Goal: Task Accomplishment & Management: Manage account settings

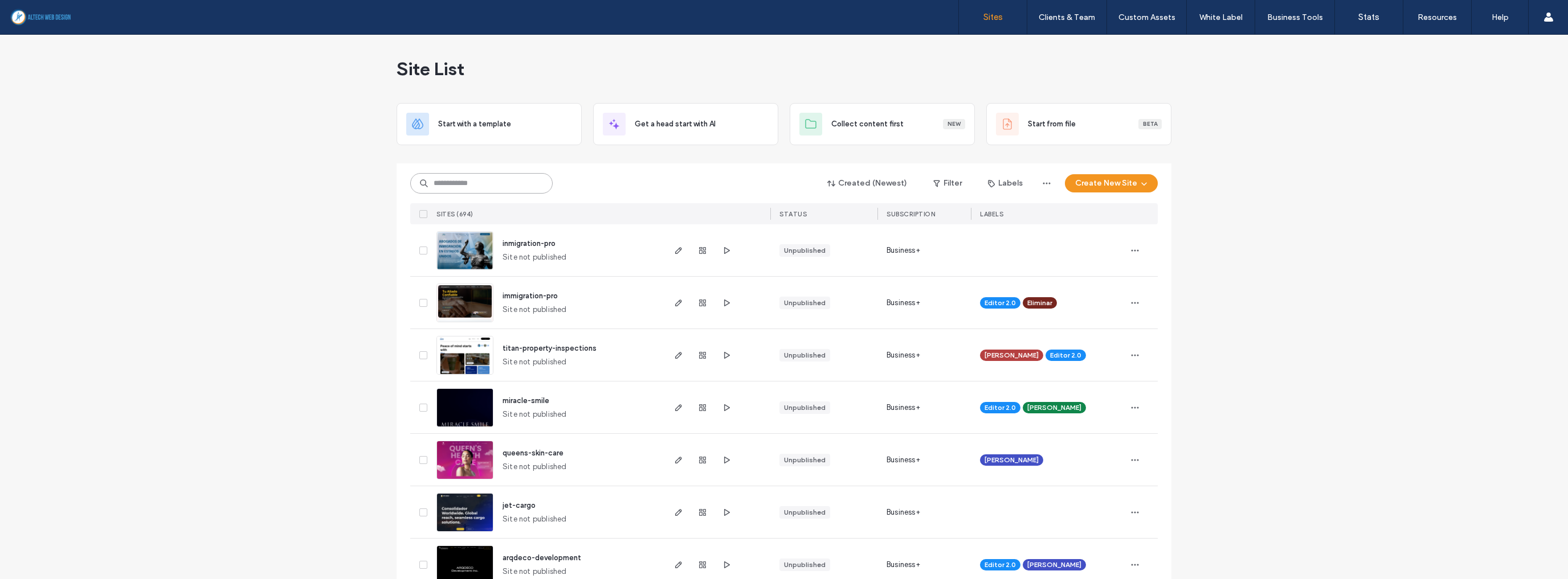
click at [496, 183] on input at bounding box center [481, 183] width 142 height 21
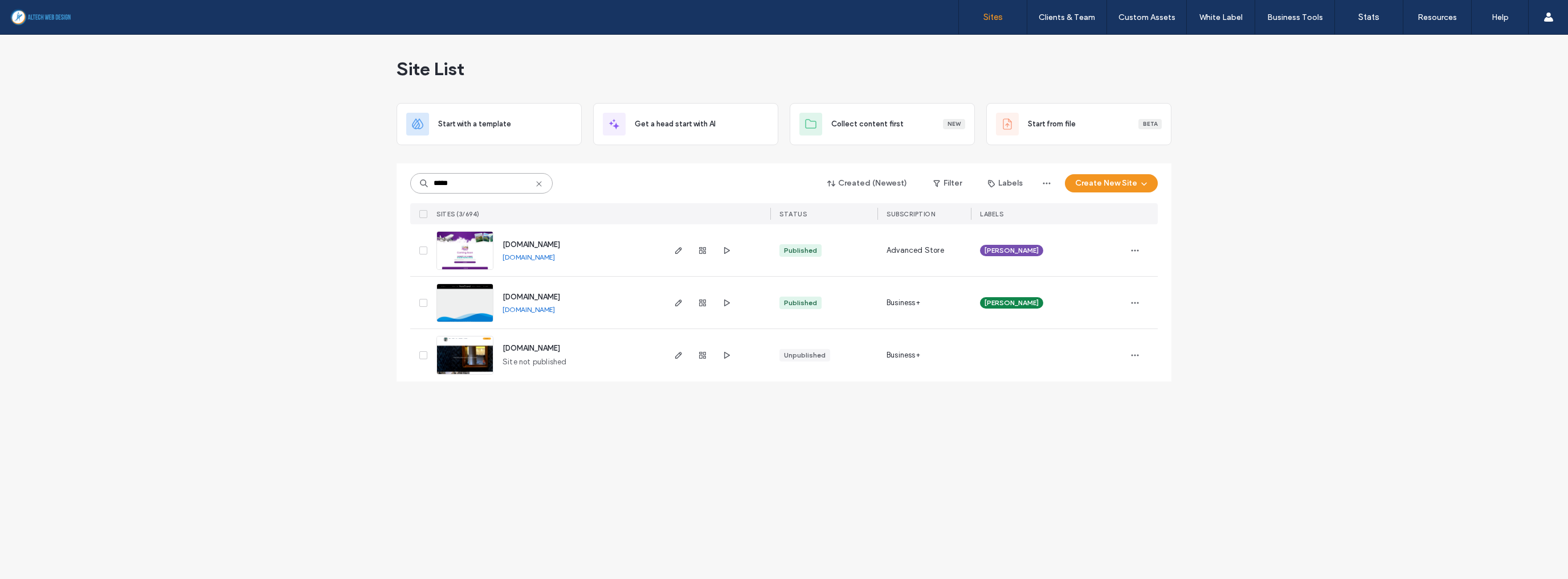
type input "*****"
click at [536, 257] on link "[DOMAIN_NAME]" at bounding box center [528, 257] width 52 height 9
click at [545, 186] on input "*****" at bounding box center [481, 183] width 142 height 21
click at [539, 184] on use at bounding box center [539, 184] width 5 height 5
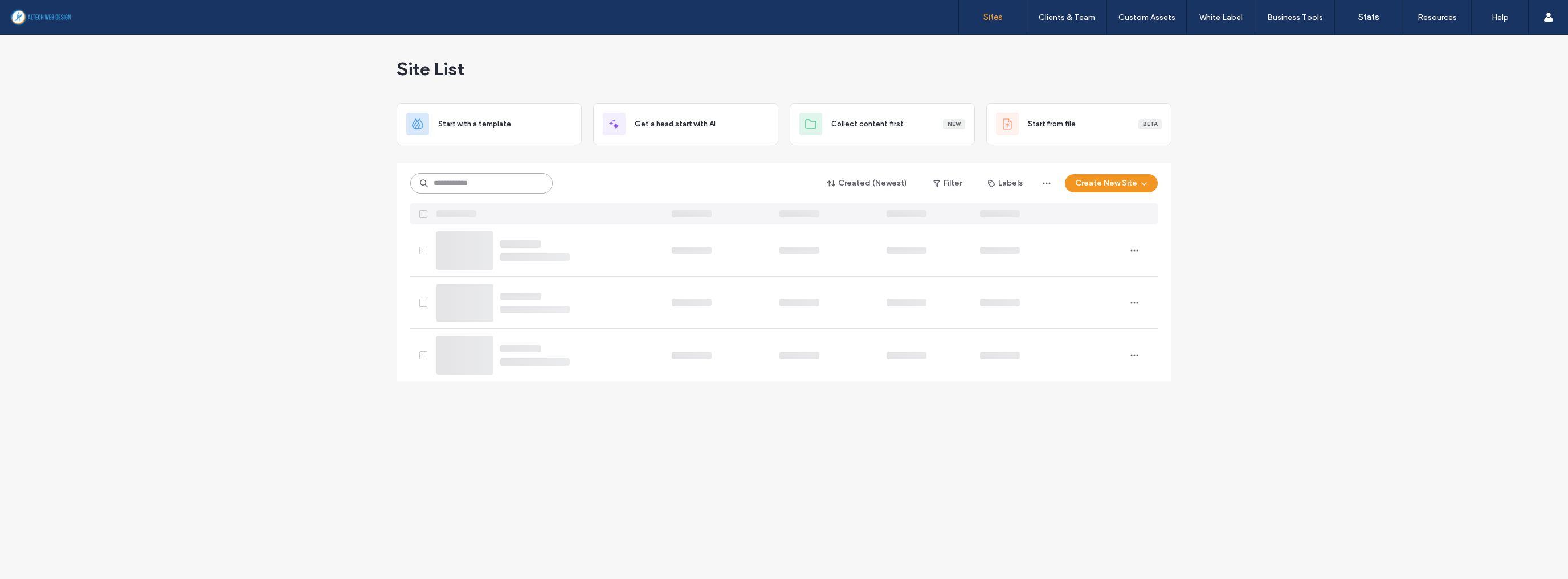
click at [494, 178] on input at bounding box center [481, 183] width 142 height 21
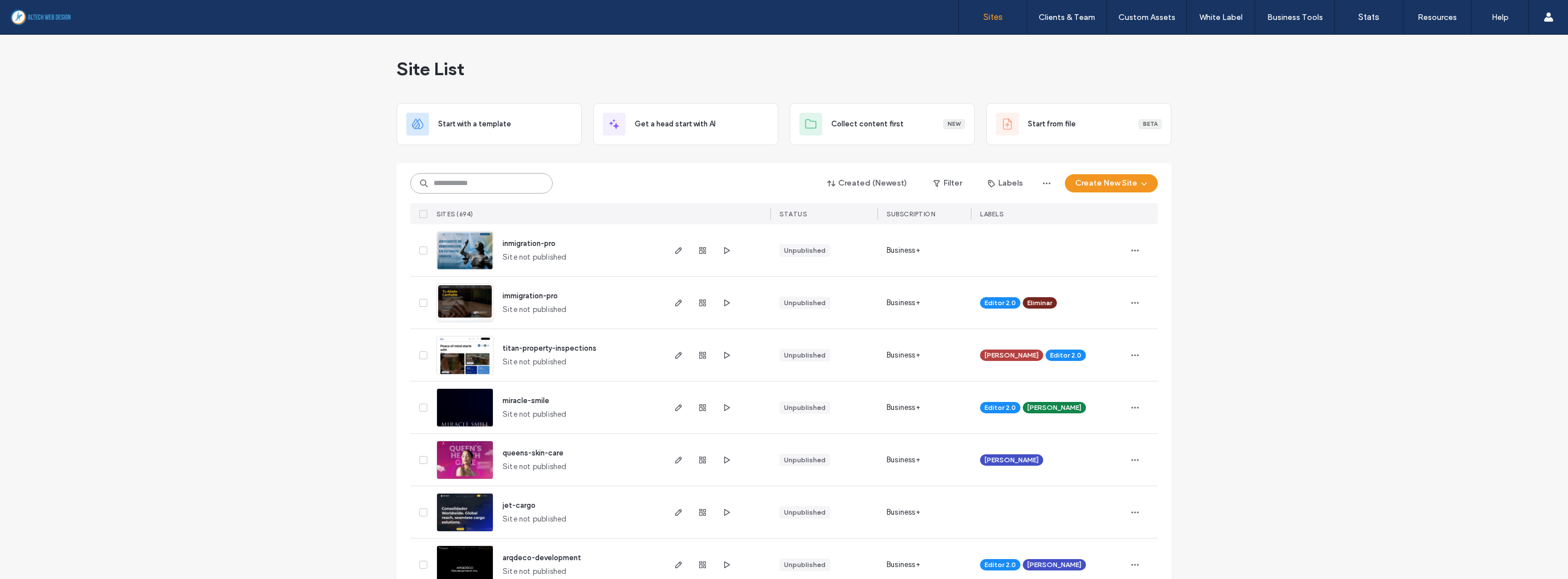
click at [480, 189] on input at bounding box center [481, 183] width 142 height 21
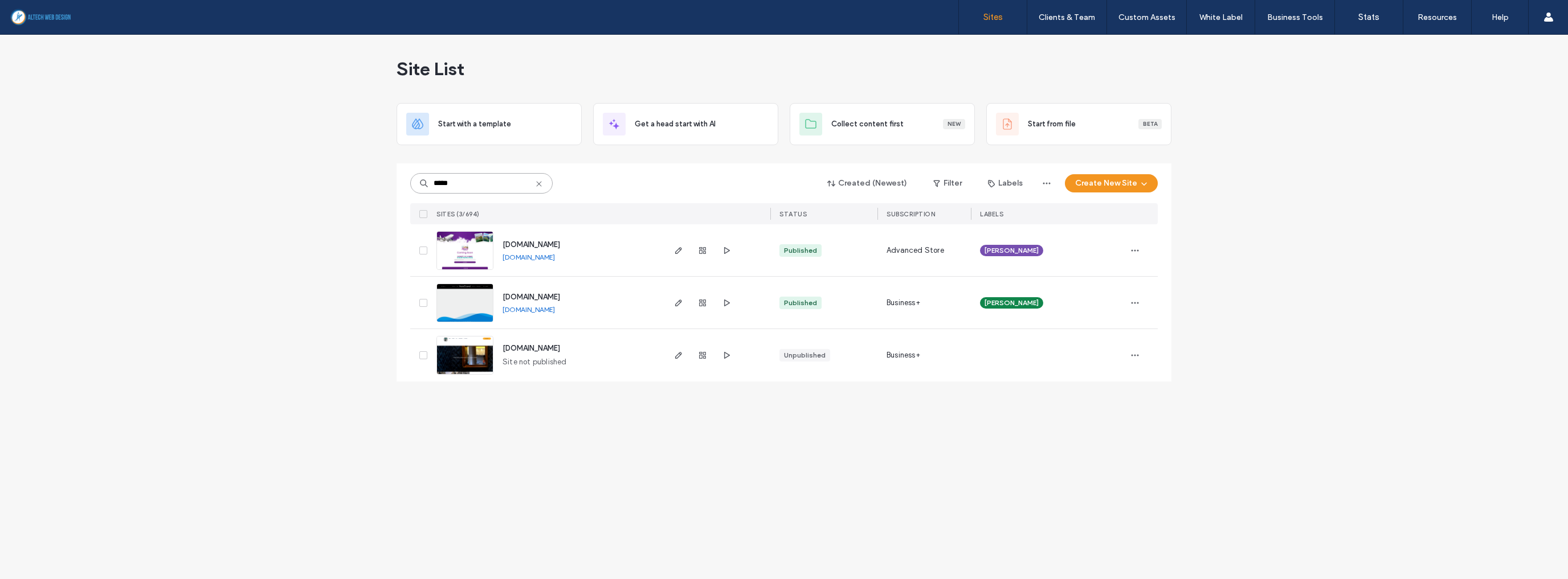
type input "*****"
click at [553, 254] on link "[DOMAIN_NAME]" at bounding box center [528, 257] width 52 height 9
click at [542, 187] on icon at bounding box center [539, 184] width 9 height 9
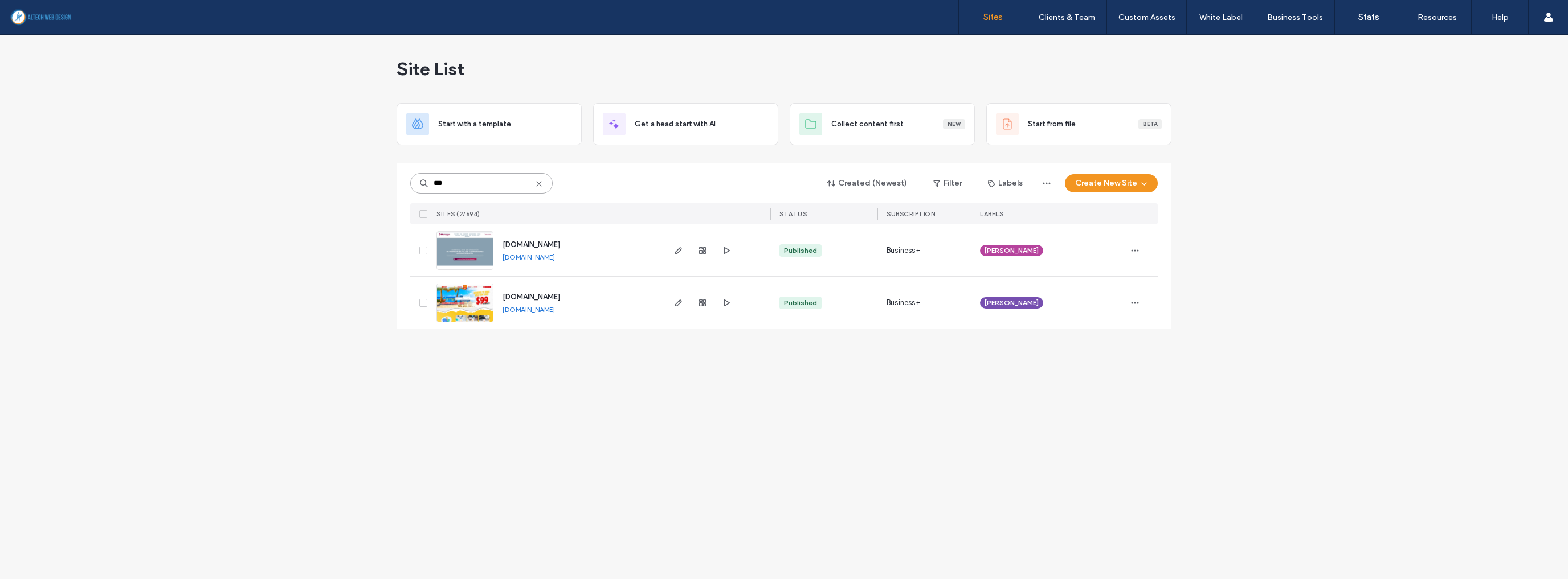
type input "***"
click at [535, 310] on link "[DOMAIN_NAME]" at bounding box center [528, 309] width 52 height 9
click at [539, 181] on icon at bounding box center [539, 184] width 9 height 9
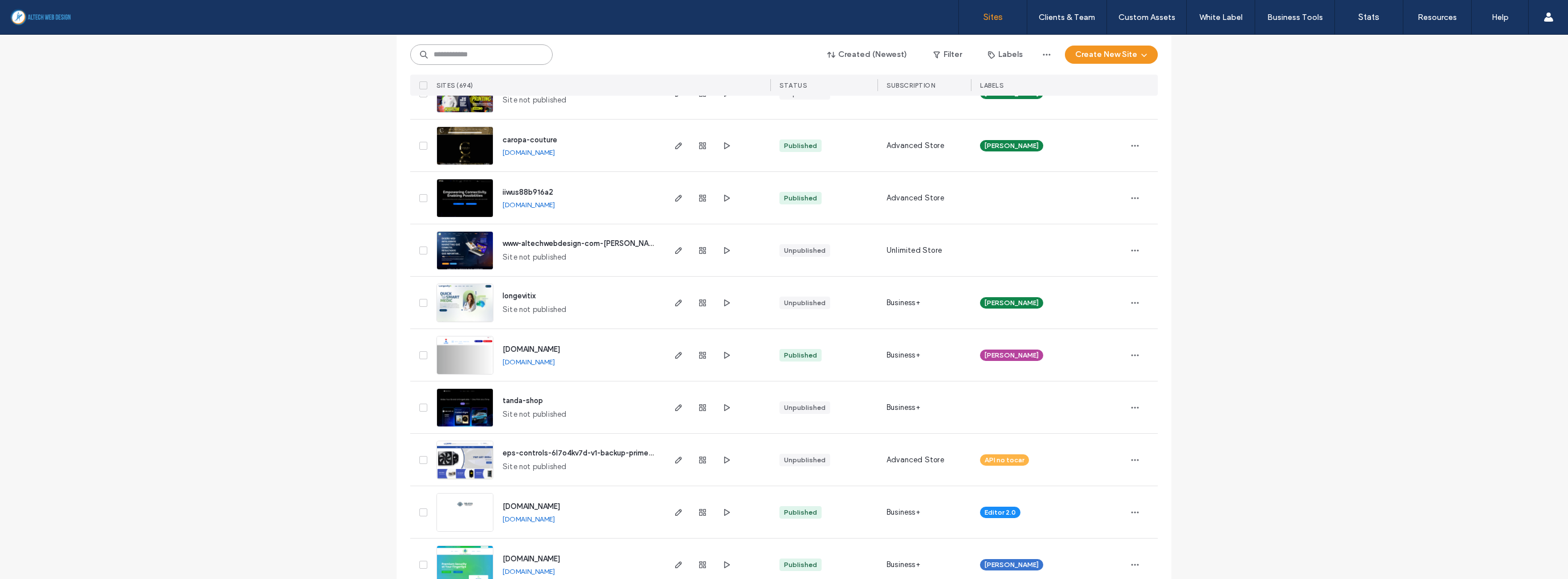
scroll to position [1002, 0]
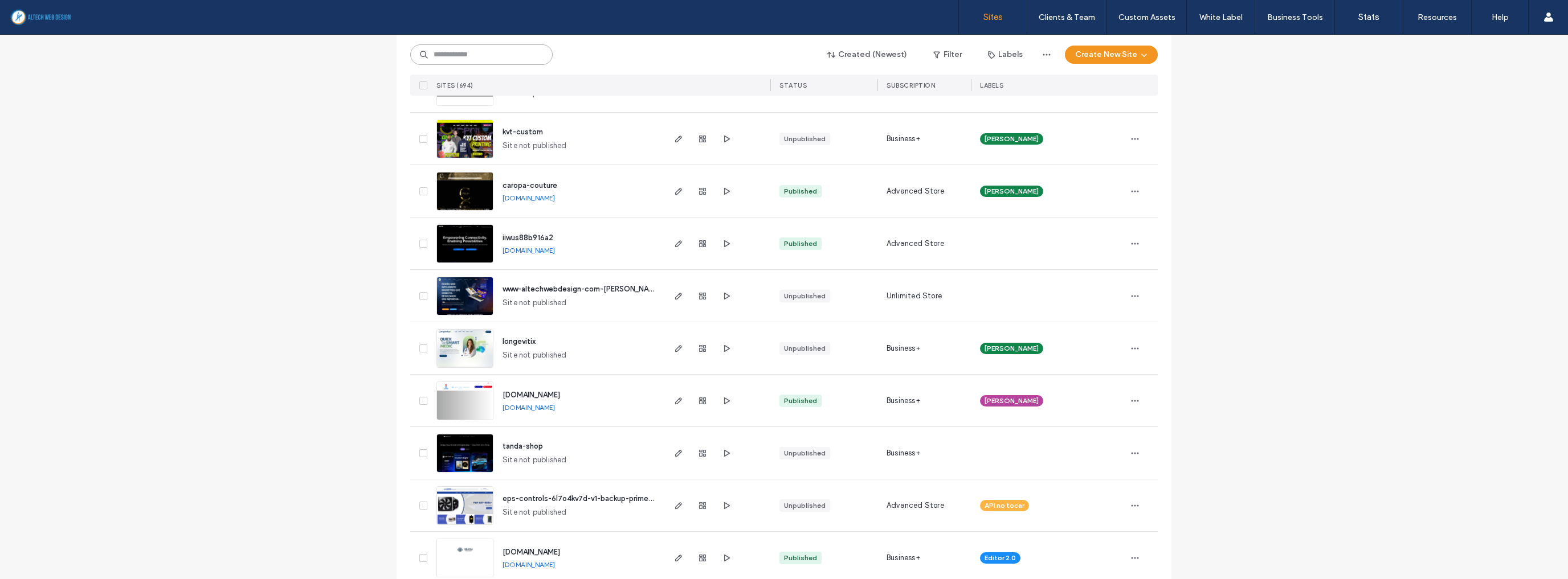
click at [466, 53] on input at bounding box center [481, 55] width 142 height 21
type input "***"
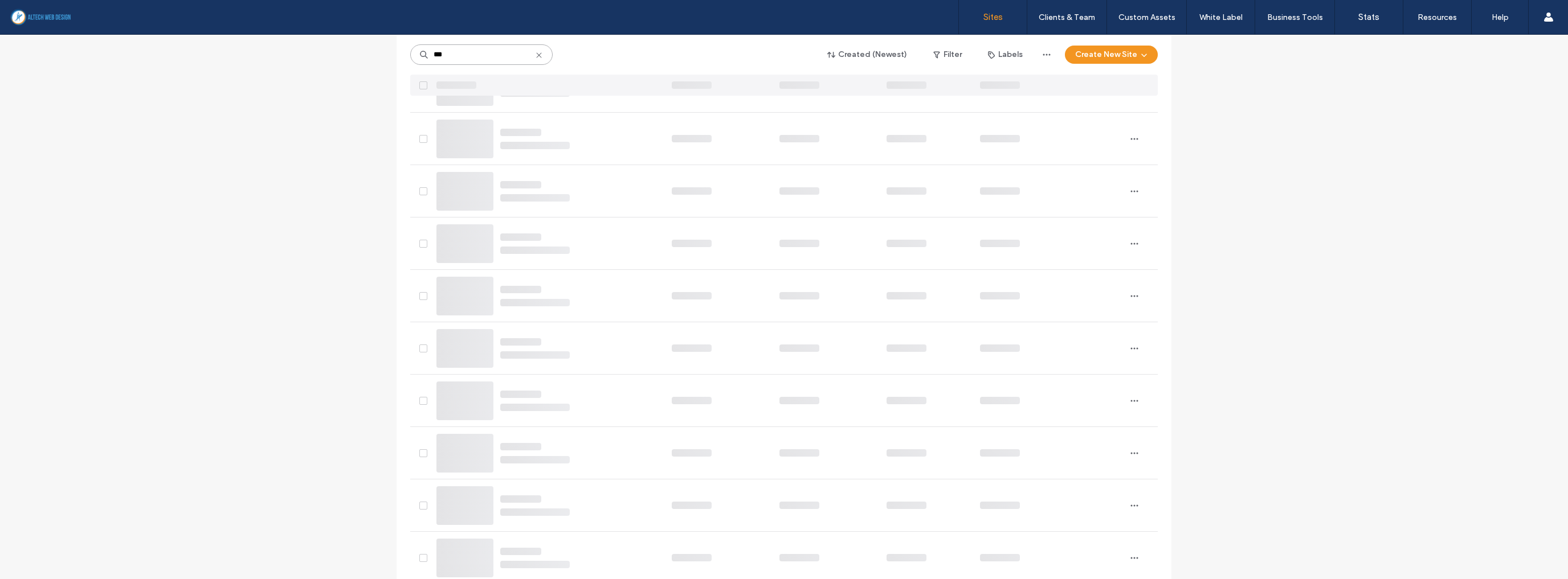
scroll to position [0, 0]
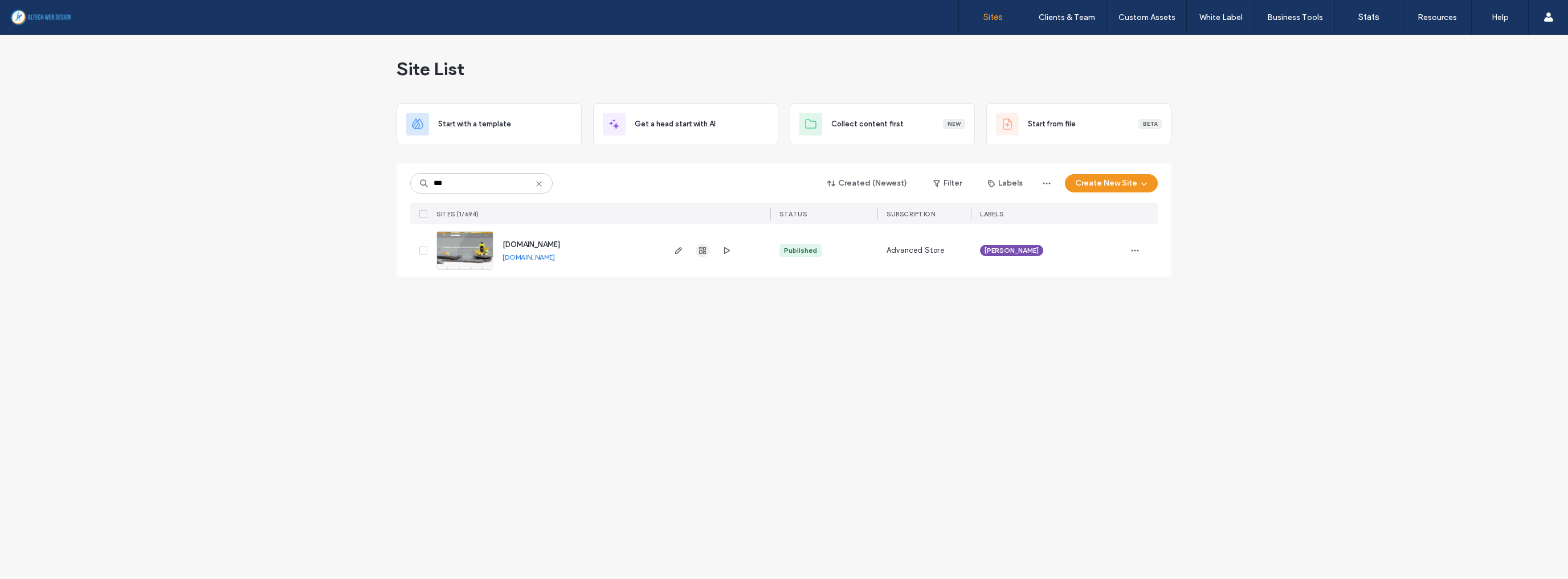
click at [699, 251] on use "button" at bounding box center [703, 251] width 7 height 7
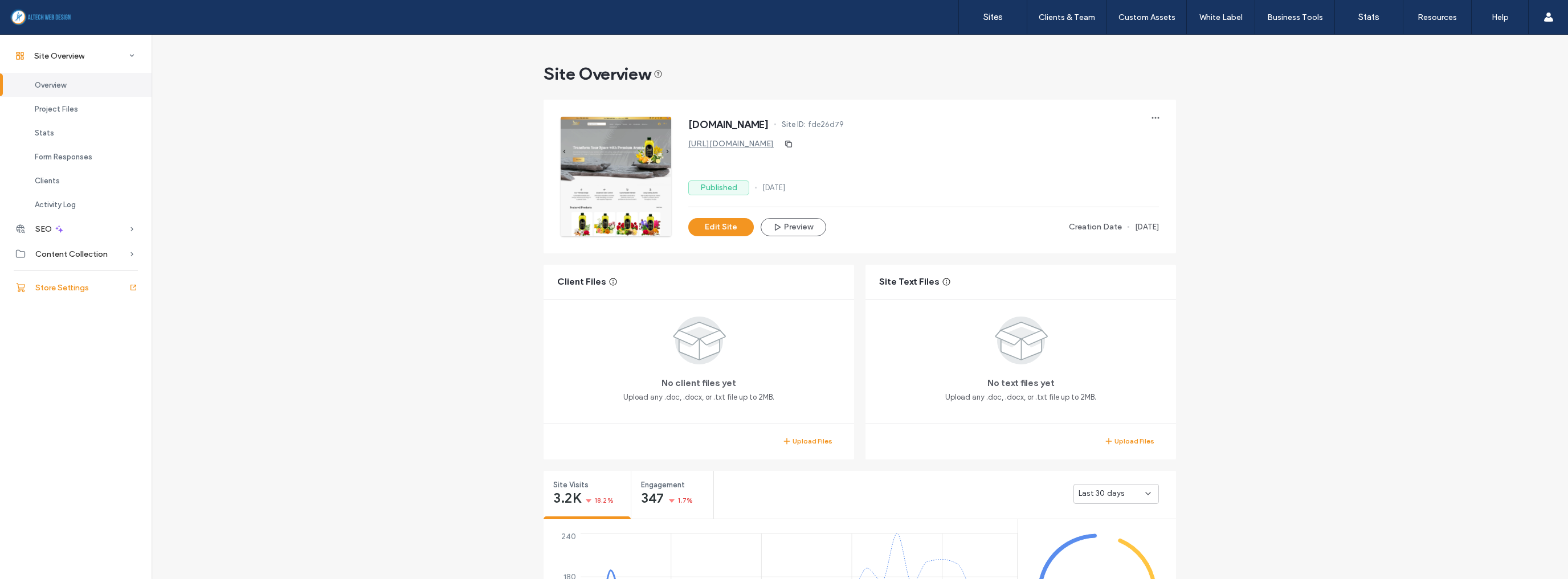
click at [66, 289] on span "Store Settings" at bounding box center [63, 287] width 54 height 10
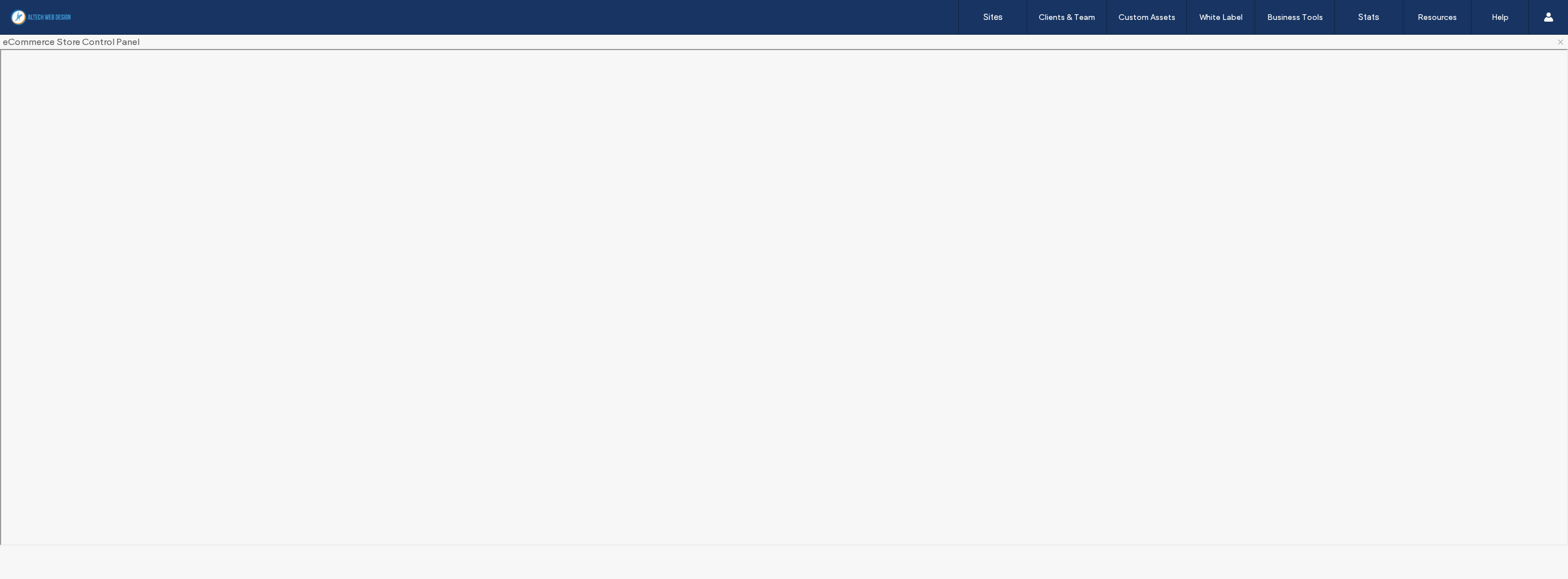
click at [1561, 44] on icon at bounding box center [1560, 42] width 9 height 9
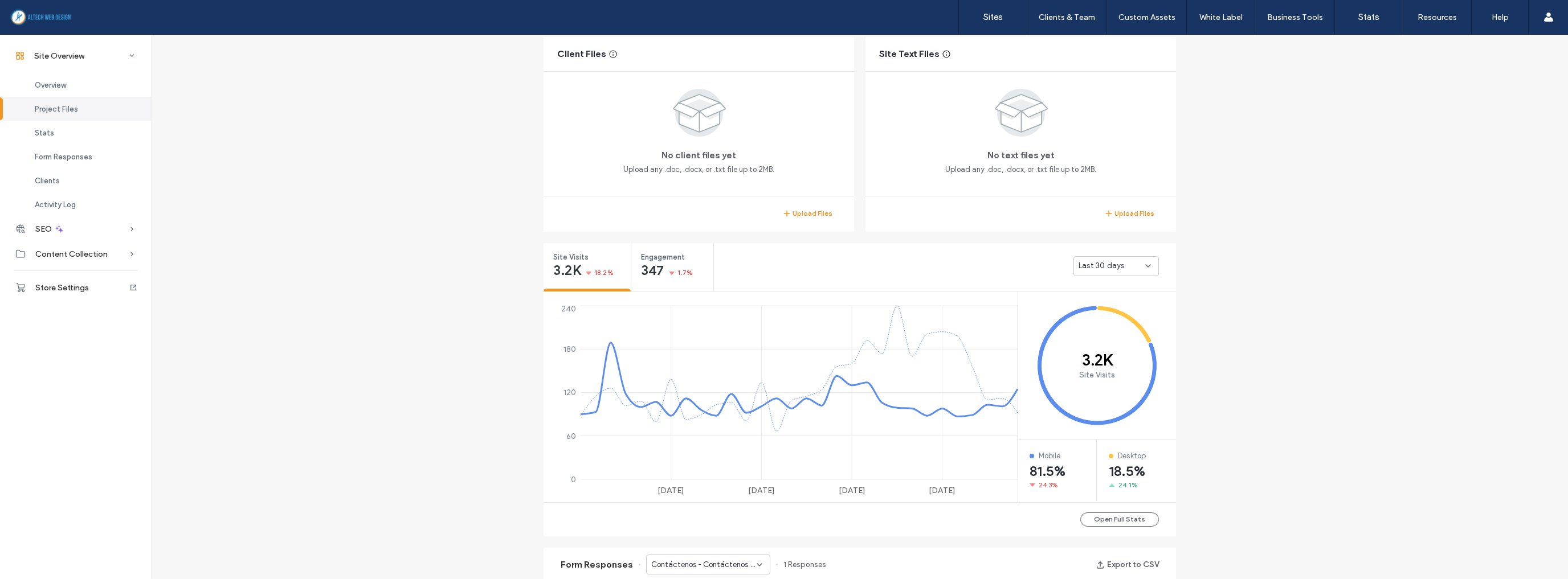
scroll to position [273, 0]
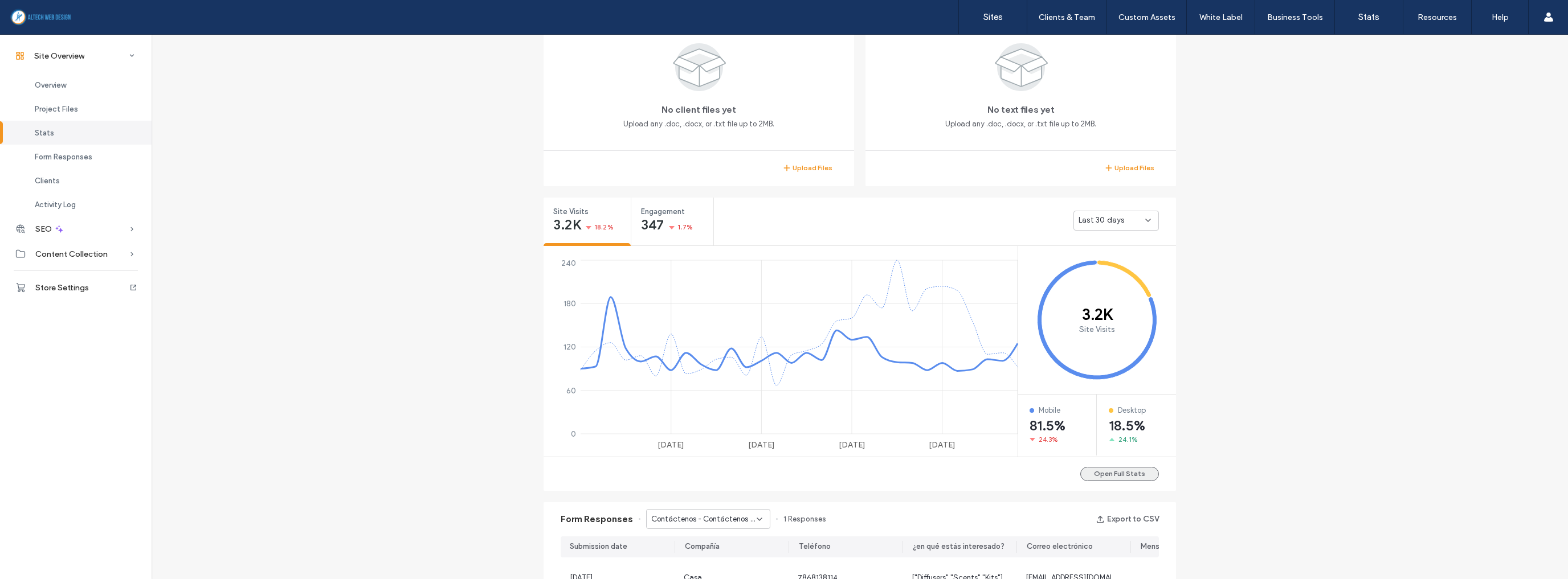
click at [1110, 469] on button "Open Full Stats" at bounding box center [1119, 474] width 78 height 14
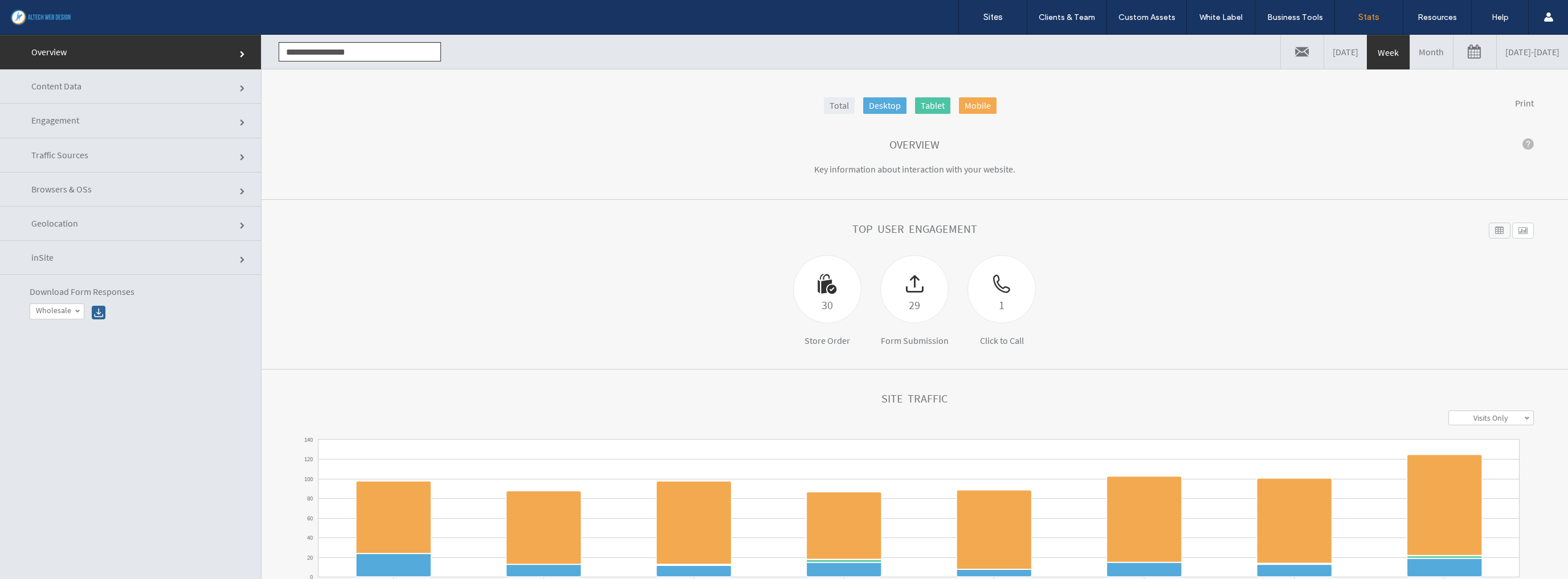
click at [1410, 53] on link "Month" at bounding box center [1431, 51] width 43 height 34
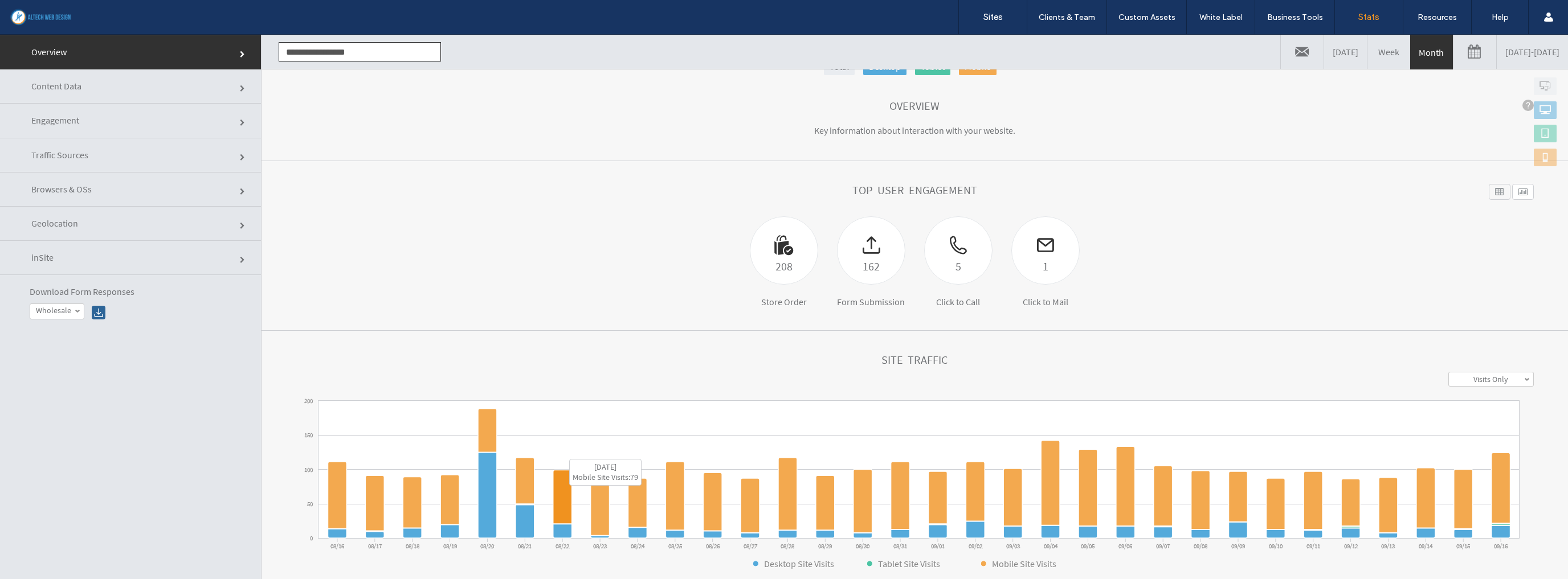
scroll to position [136, 0]
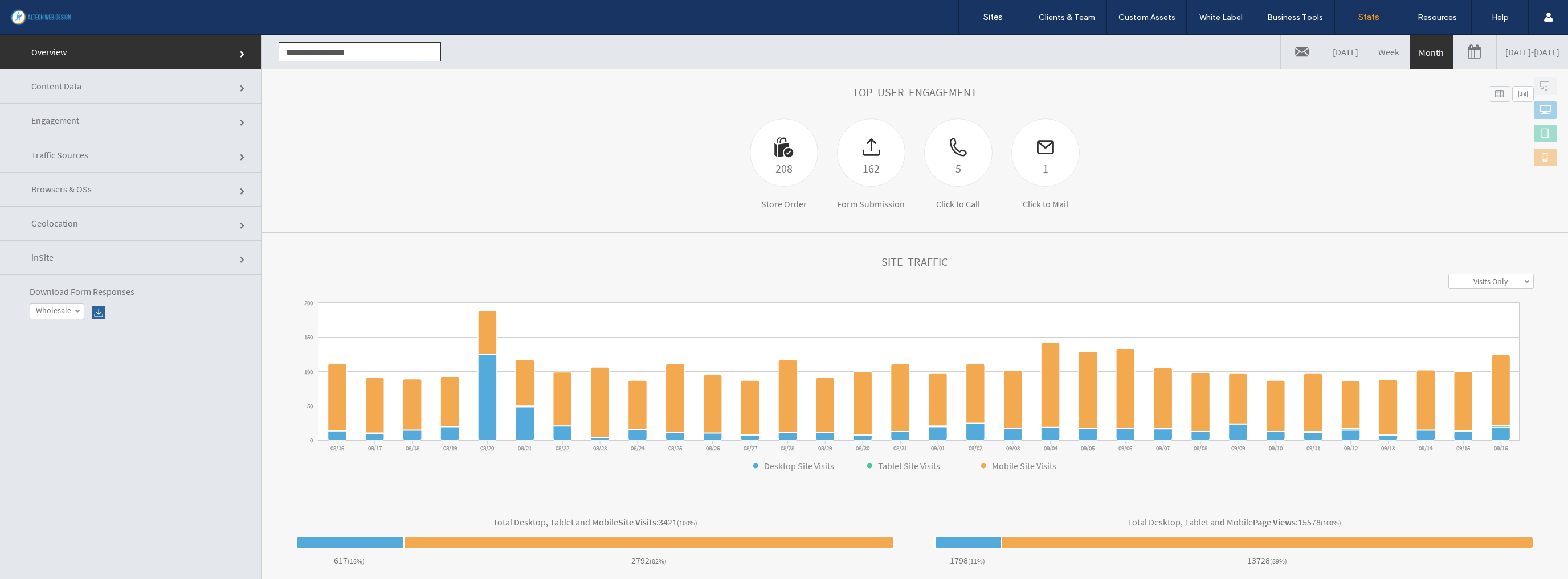
click at [71, 223] on span "Geolocation" at bounding box center [55, 222] width 47 height 11
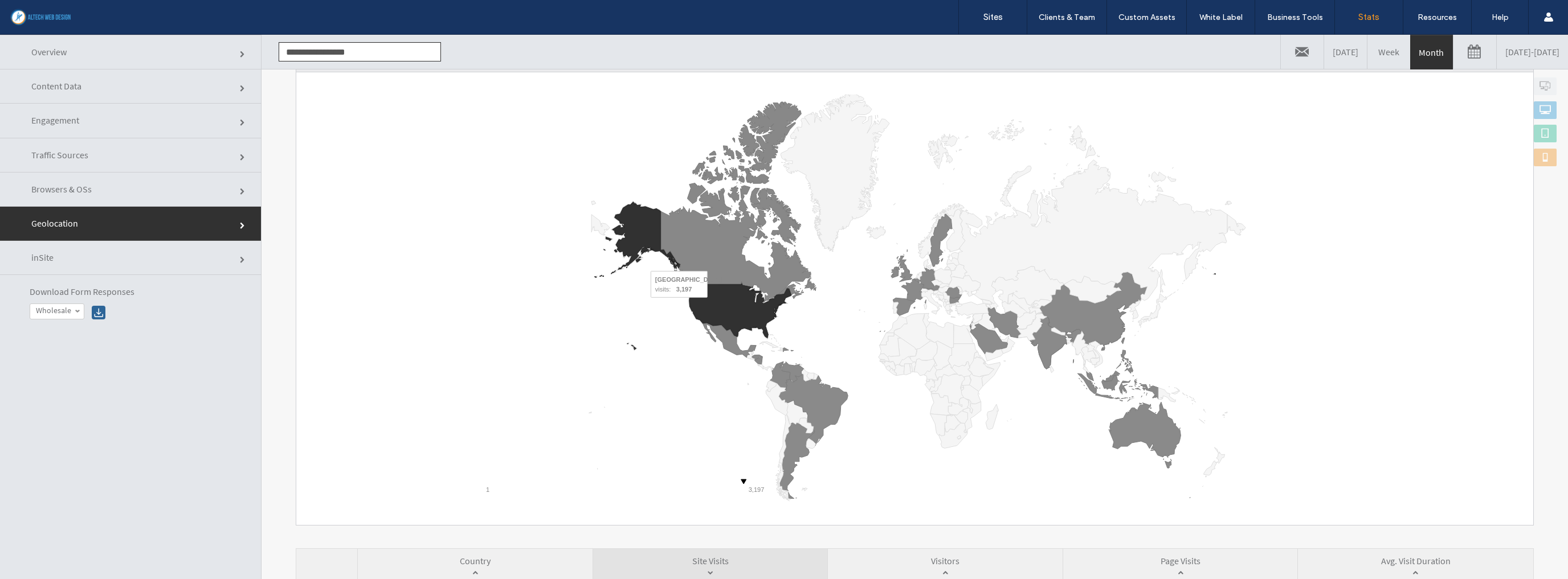
click at [711, 305] on icon "A chart." at bounding box center [739, 311] width 102 height 54
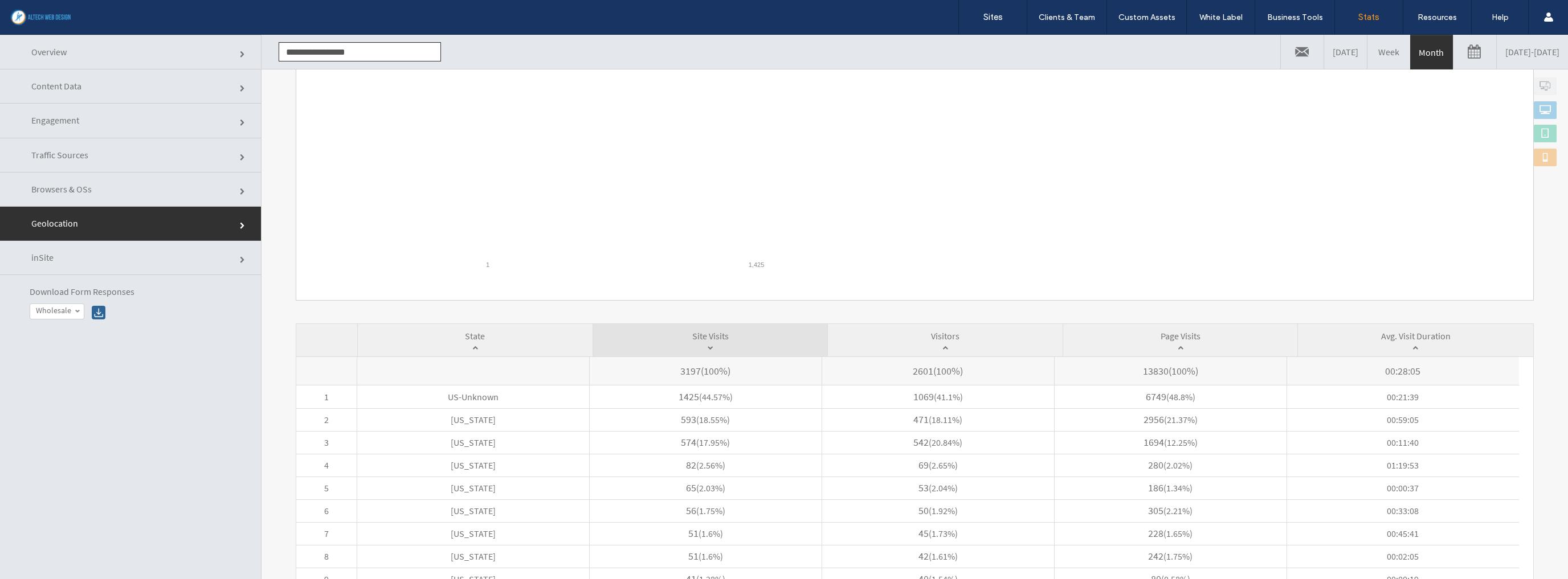
scroll to position [403, 0]
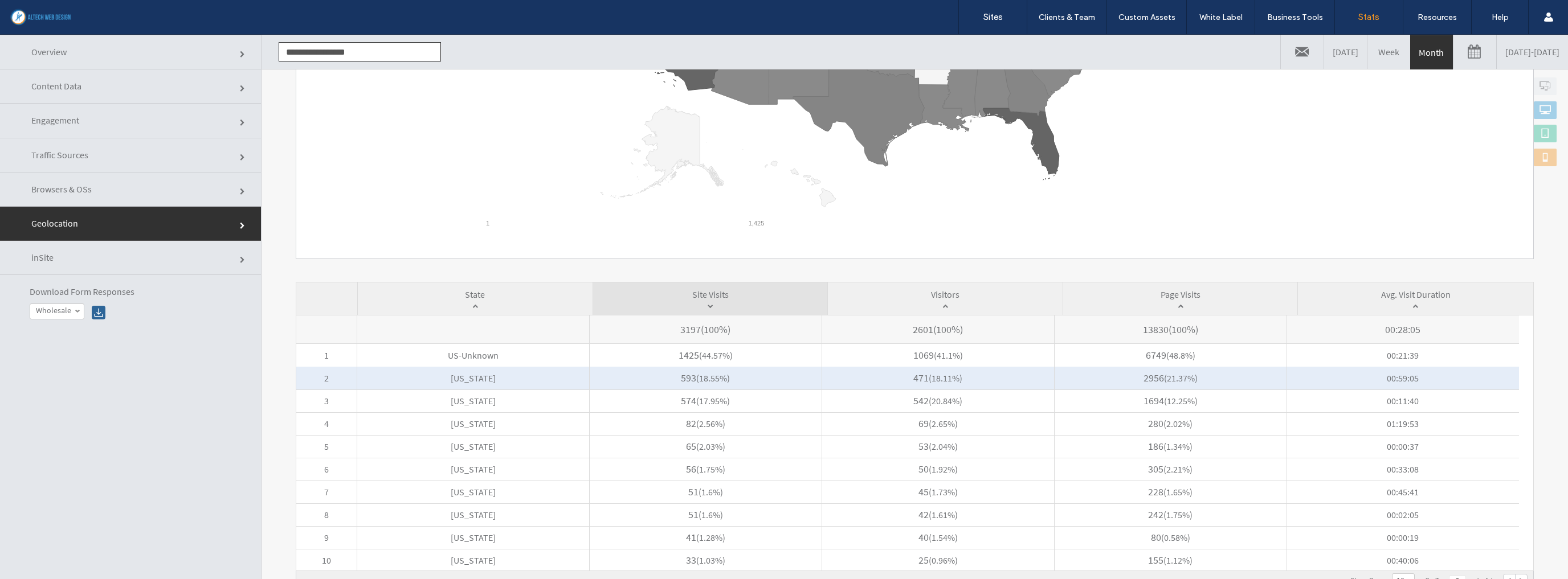
click at [498, 379] on span "Florida" at bounding box center [473, 378] width 232 height 23
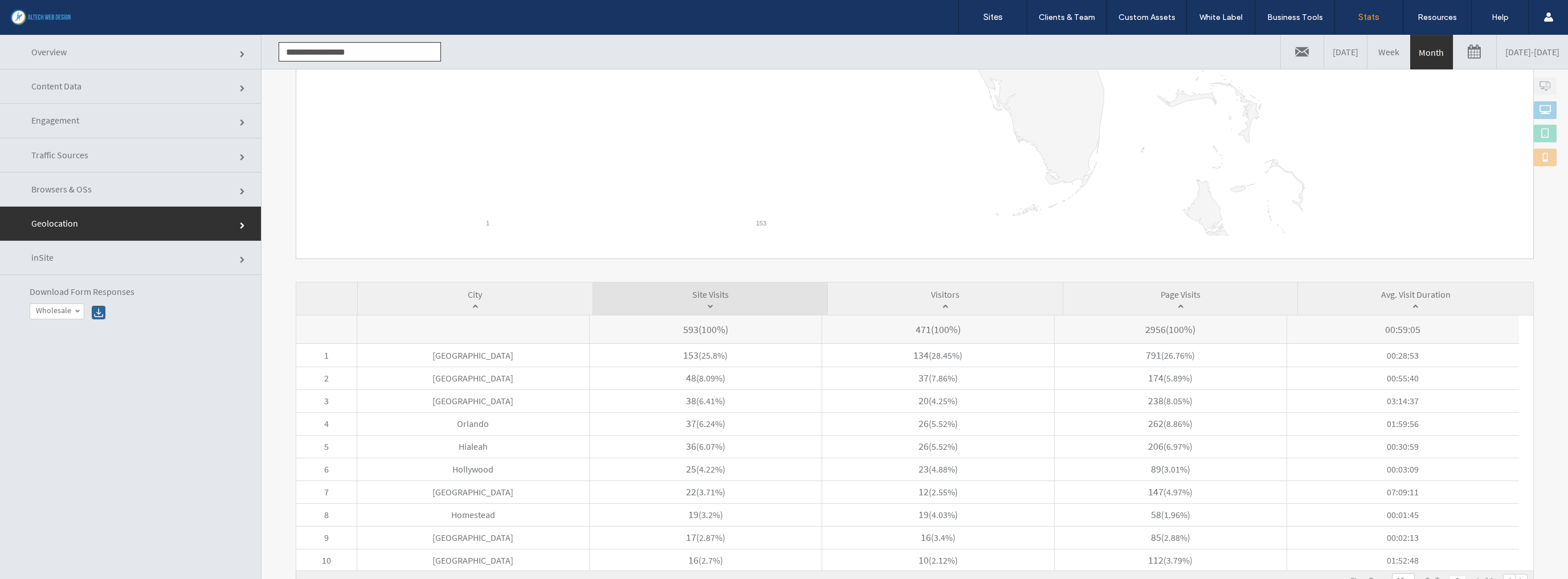
click at [62, 154] on span "Traffic Sources" at bounding box center [60, 155] width 57 height 11
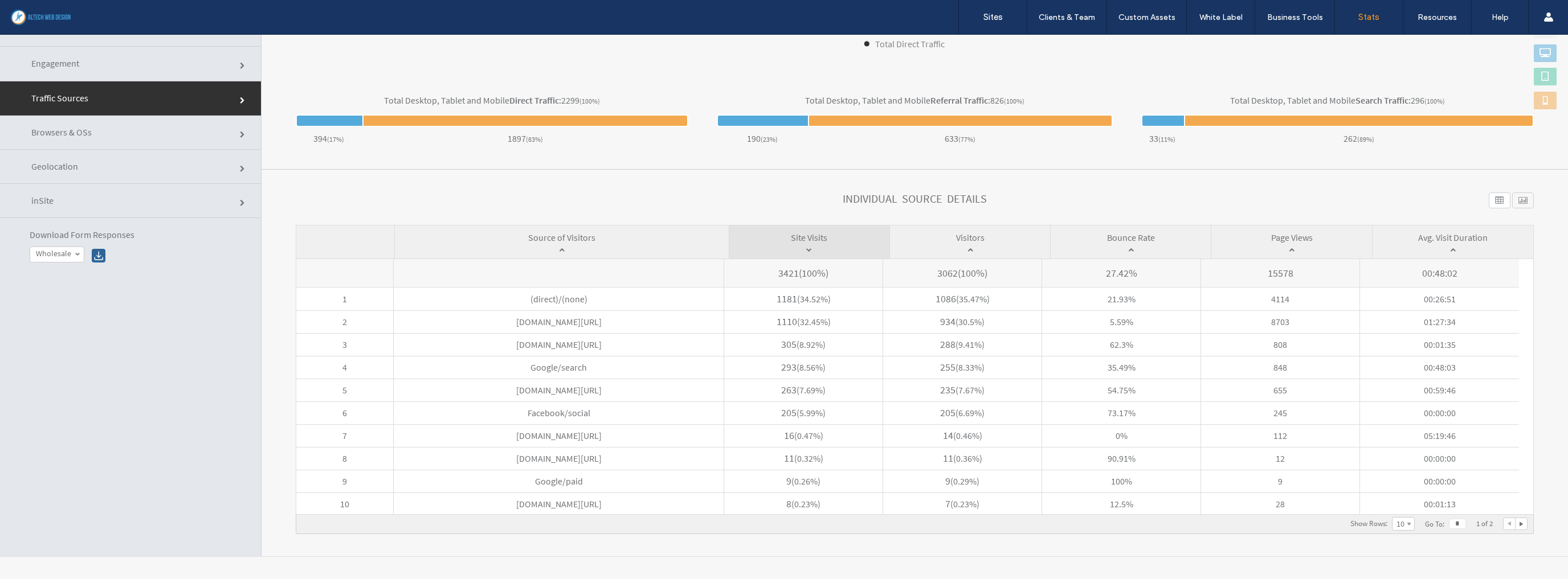
scroll to position [0, 0]
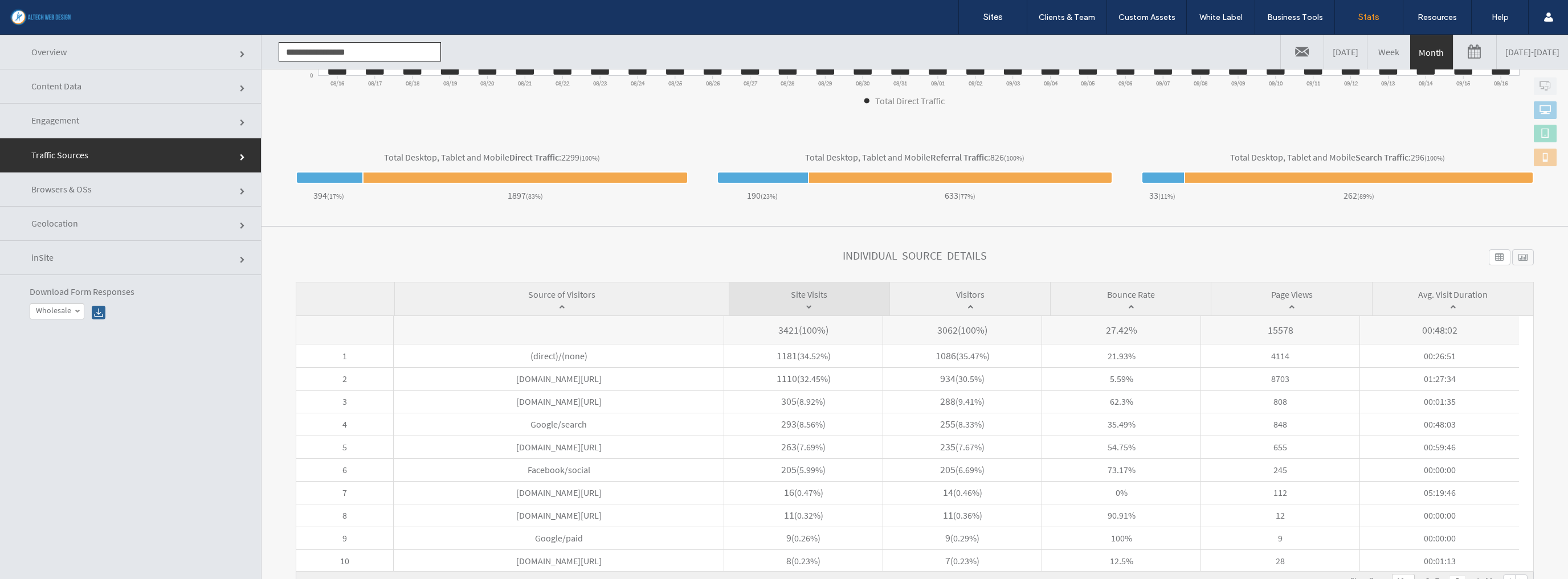
click at [91, 122] on link "Engagement" at bounding box center [130, 120] width 261 height 34
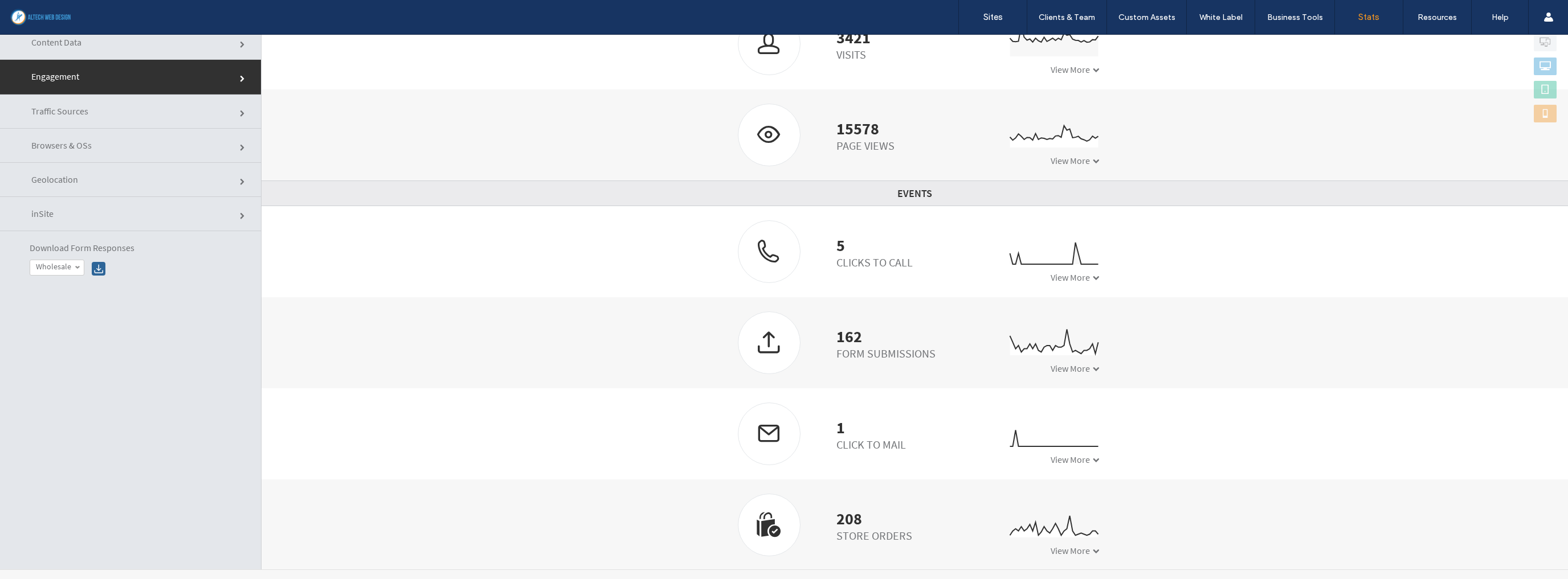
scroll to position [57, 0]
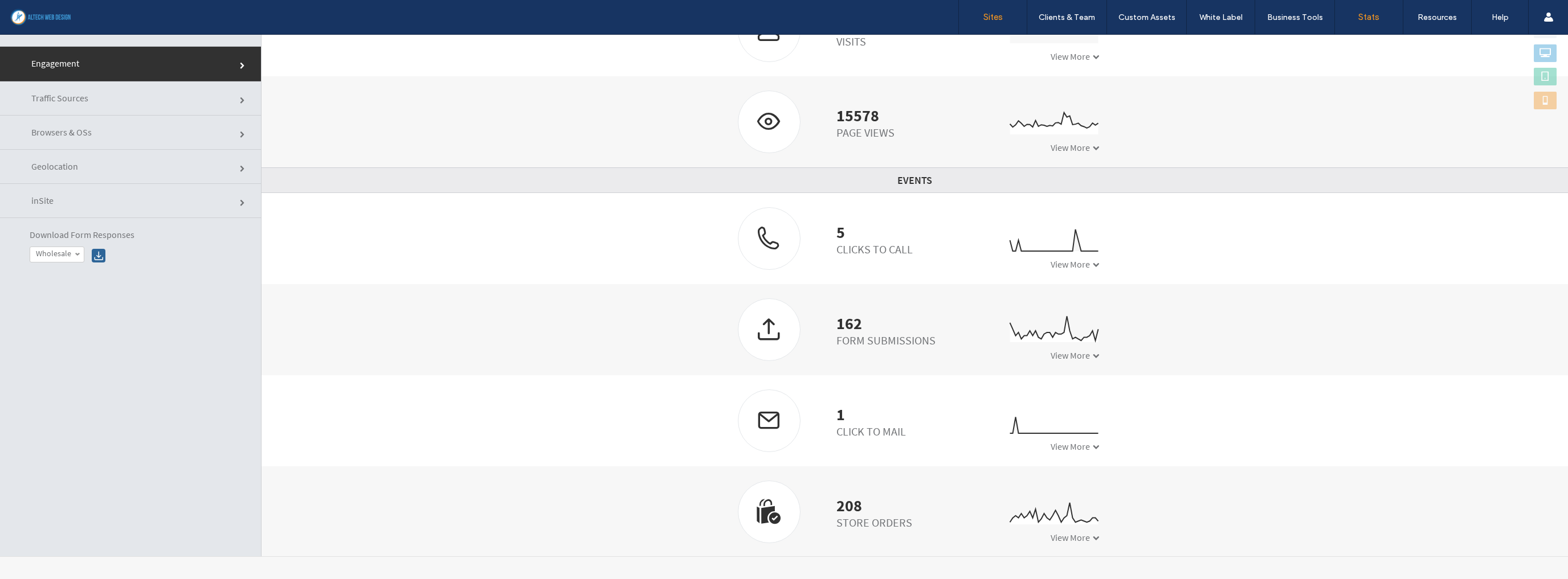
click at [1000, 22] on label "Sites" at bounding box center [993, 17] width 19 height 10
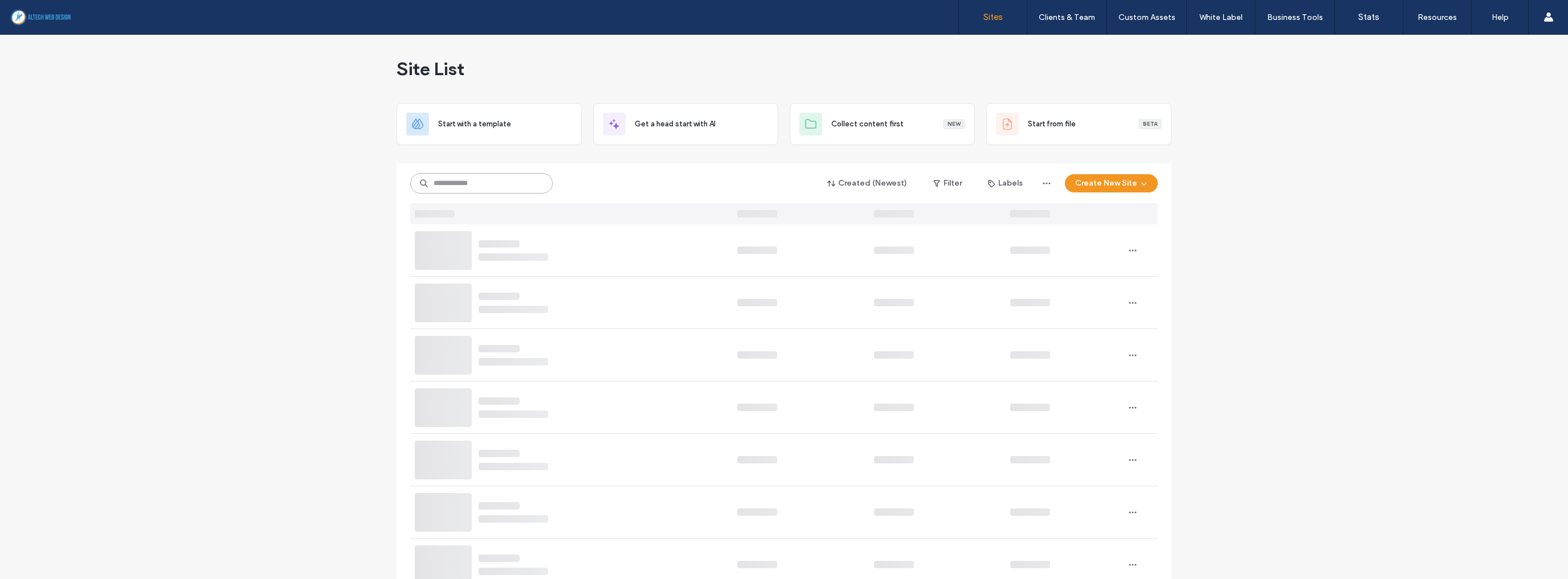
click at [530, 189] on input at bounding box center [481, 183] width 142 height 21
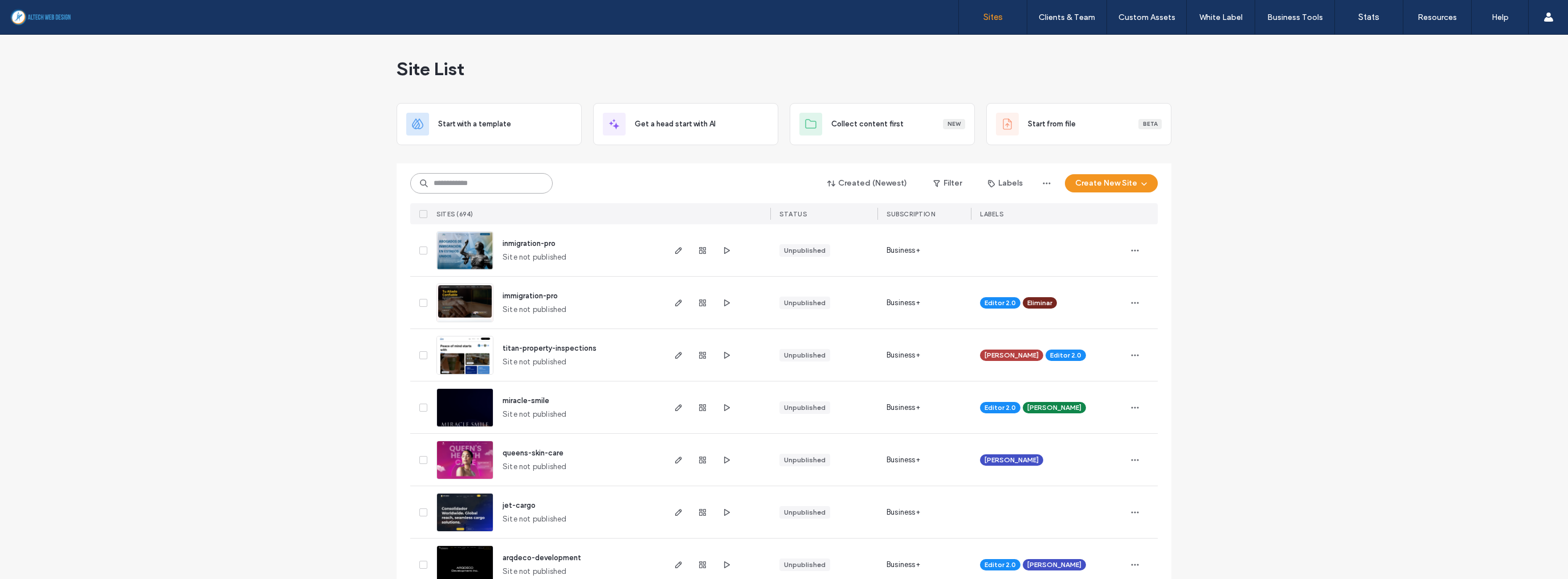
click at [523, 178] on input at bounding box center [481, 183] width 142 height 21
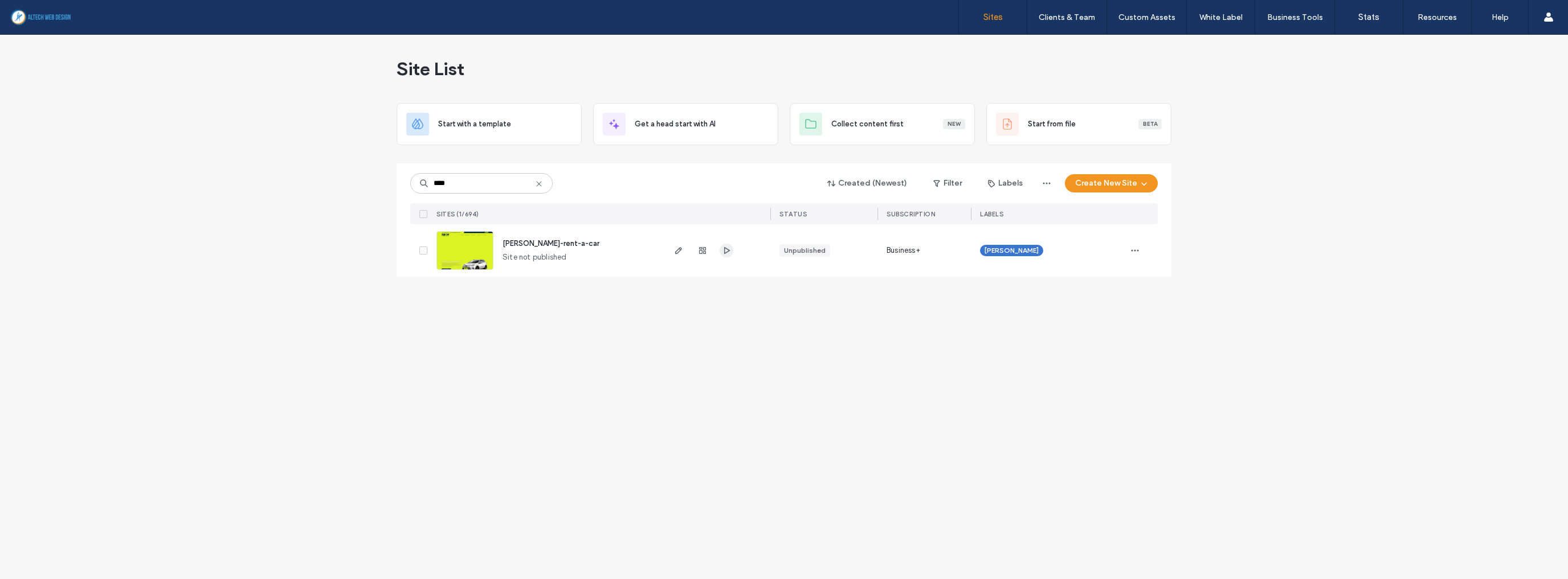
click at [727, 251] on use "button" at bounding box center [726, 251] width 6 height 7
drag, startPoint x: 476, startPoint y: 176, endPoint x: 398, endPoint y: 174, distance: 78.0
click at [398, 174] on div "**** Created (Newest) Filter Labels Create New Site SITES (1/694) STATUS SUBSCR…" at bounding box center [784, 220] width 775 height 113
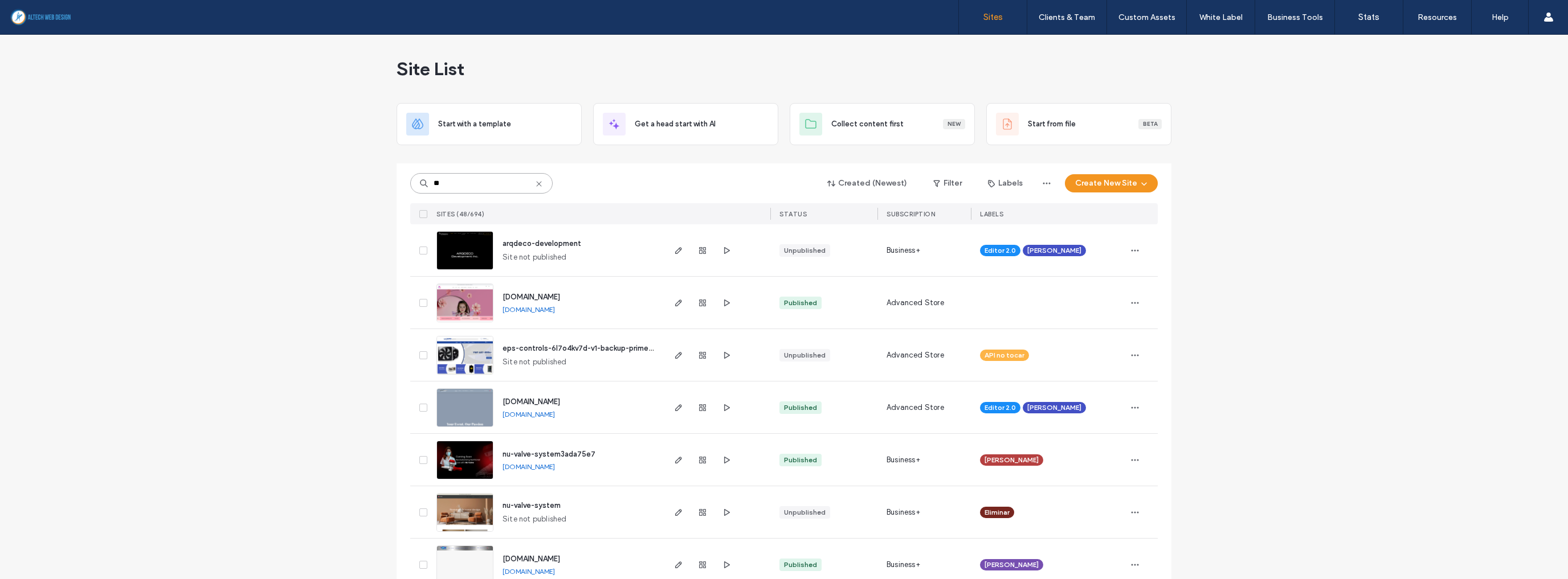
drag, startPoint x: 465, startPoint y: 183, endPoint x: 358, endPoint y: 169, distance: 107.9
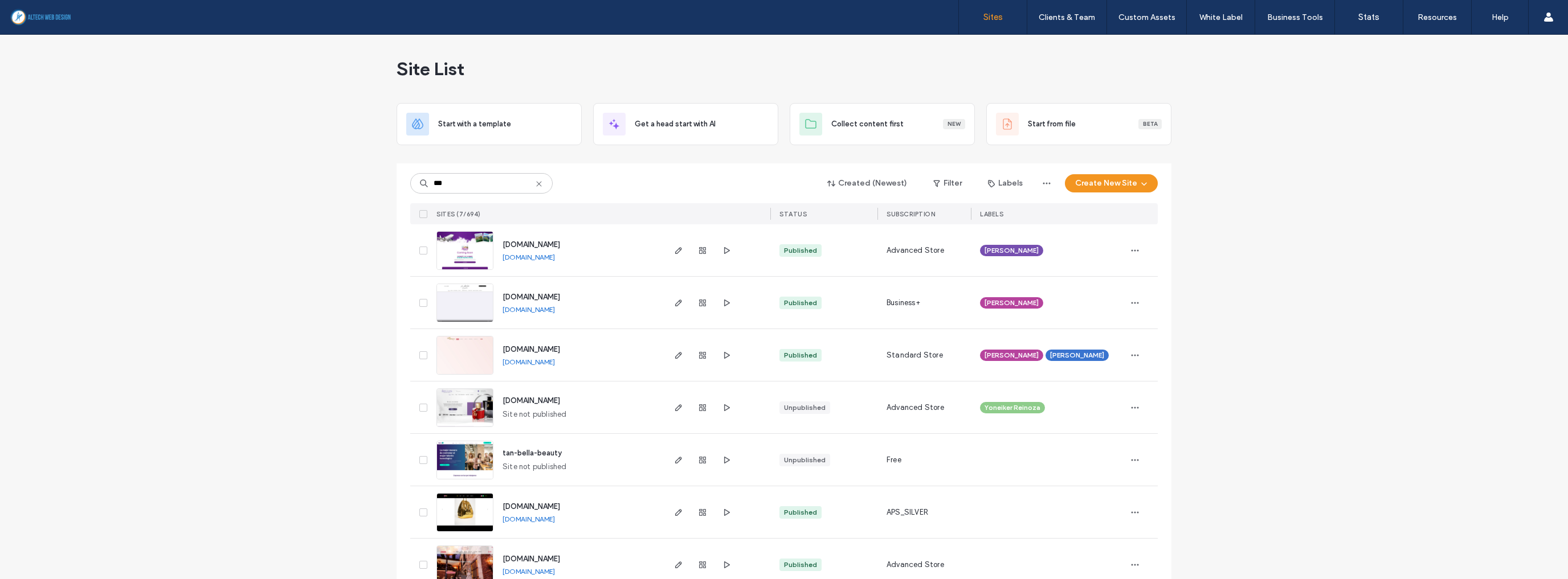
click at [555, 256] on link "[DOMAIN_NAME]" at bounding box center [528, 257] width 52 height 9
drag, startPoint x: 477, startPoint y: 181, endPoint x: 332, endPoint y: 180, distance: 145.0
click at [332, 180] on div "Site List Start with a template Get a head start with AI Collect content first …" at bounding box center [784, 319] width 1568 height 569
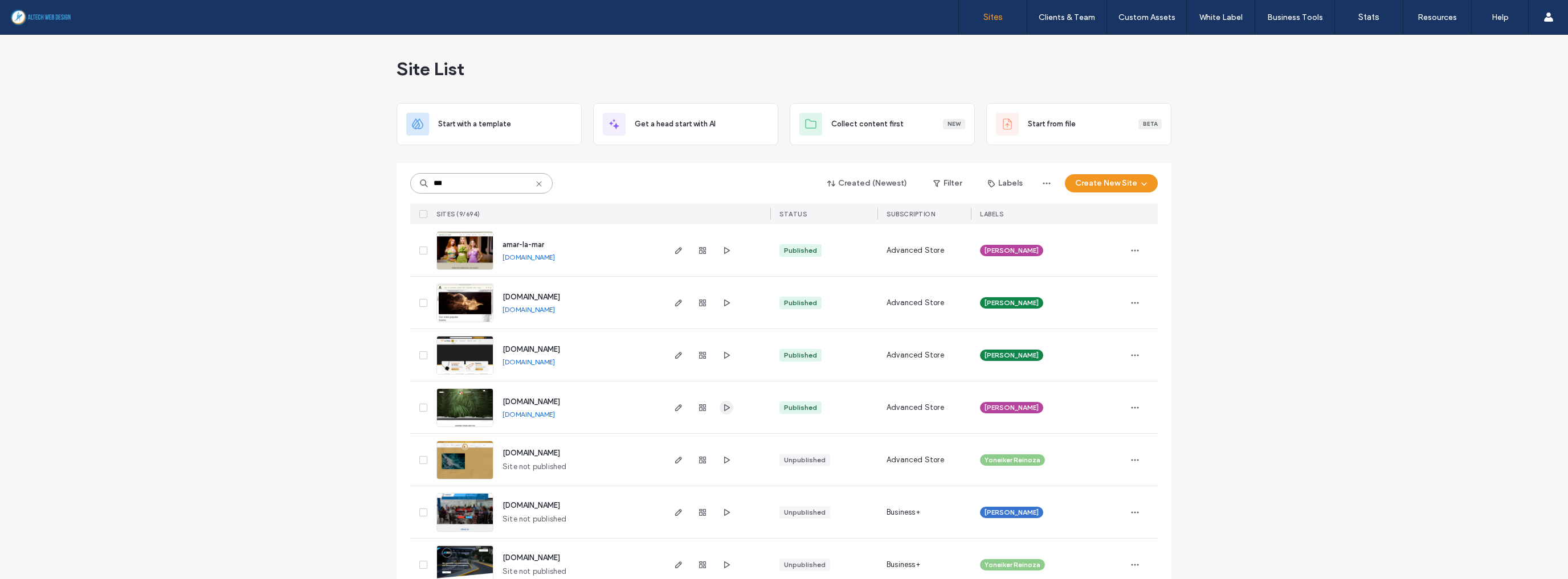
type input "***"
click at [722, 407] on icon "button" at bounding box center [726, 407] width 9 height 9
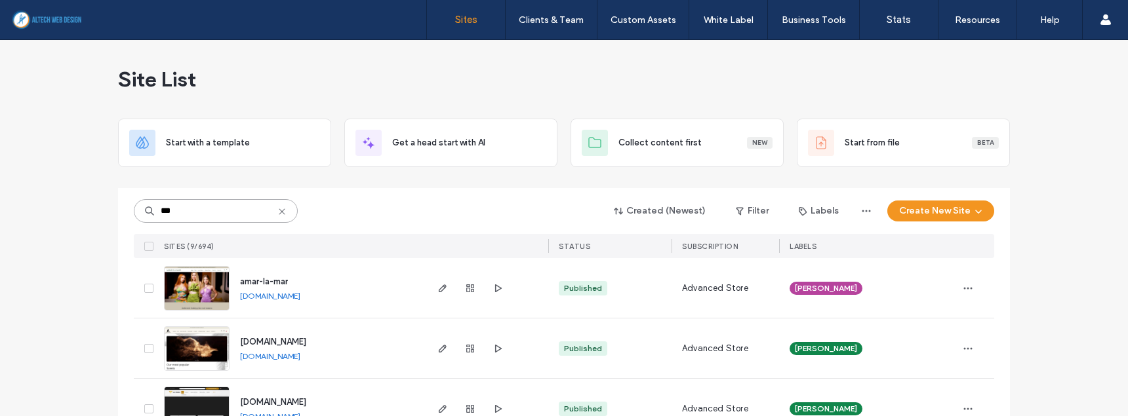
drag, startPoint x: 222, startPoint y: 213, endPoint x: 110, endPoint y: 212, distance: 111.5
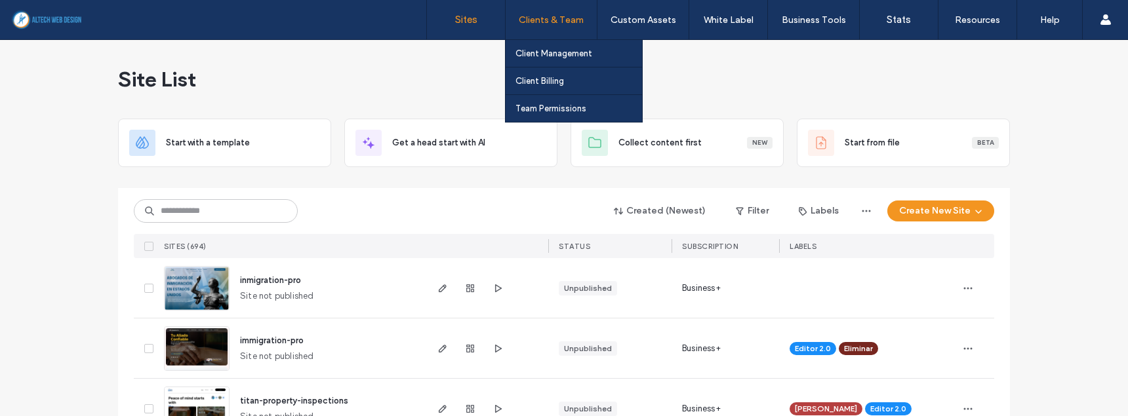
click at [546, 17] on label "Clients & Team" at bounding box center [551, 19] width 65 height 11
click at [540, 54] on label "Client Management" at bounding box center [553, 54] width 77 height 10
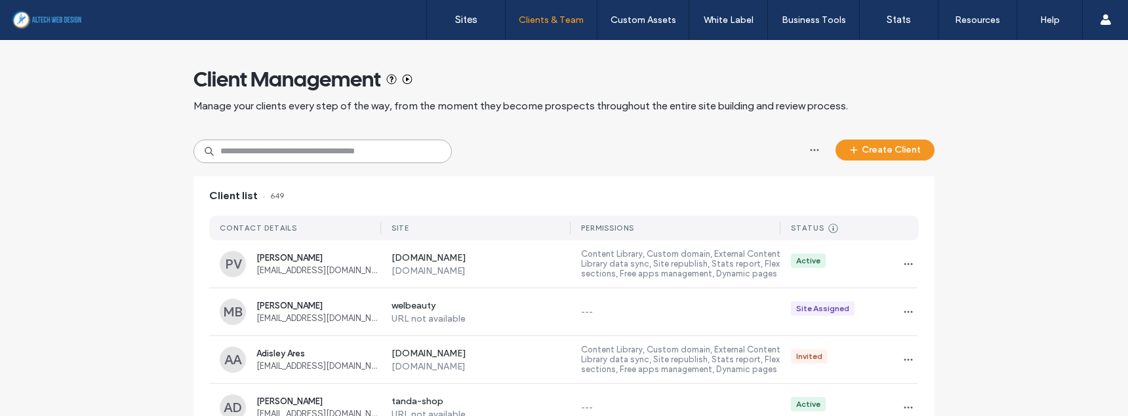
click at [248, 146] on input at bounding box center [322, 152] width 258 height 24
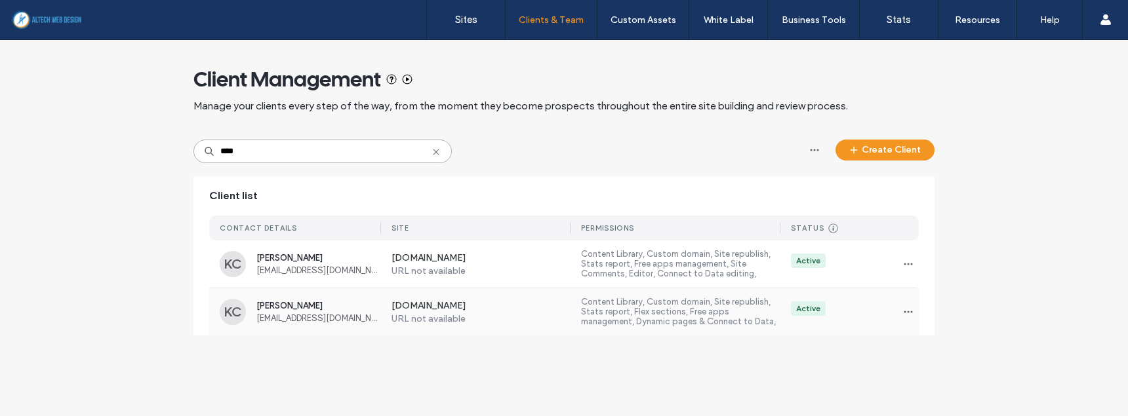
type input "****"
click at [309, 309] on span "Kenneth Compres" at bounding box center [318, 306] width 125 height 10
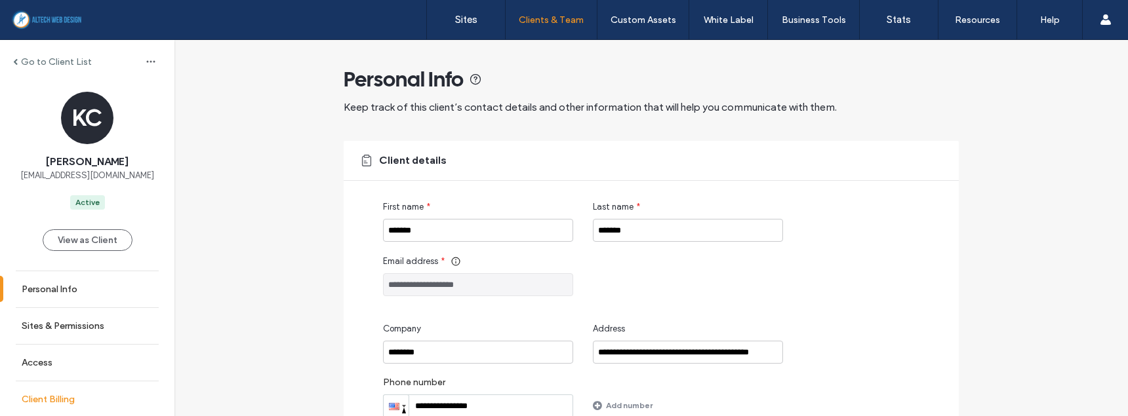
scroll to position [3, 0]
click at [75, 399] on label "Client Billing" at bounding box center [48, 398] width 53 height 11
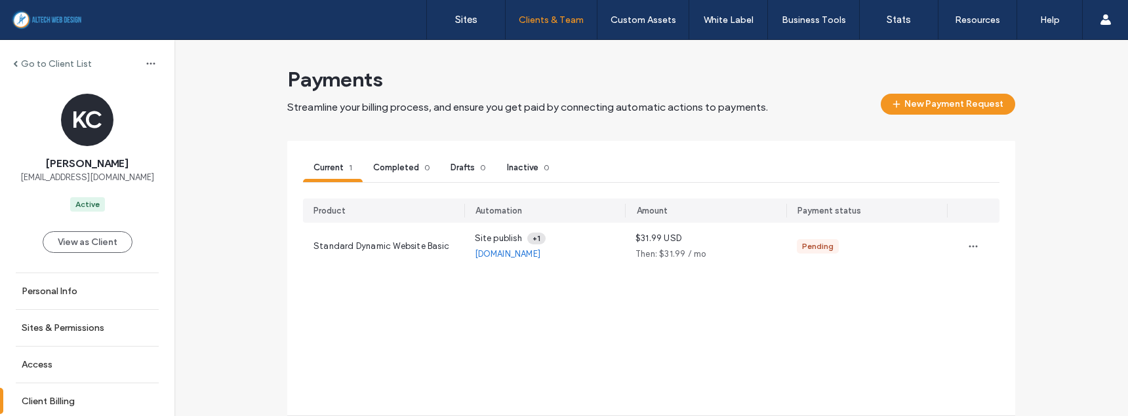
click at [71, 63] on label "Go to Client List" at bounding box center [56, 63] width 71 height 11
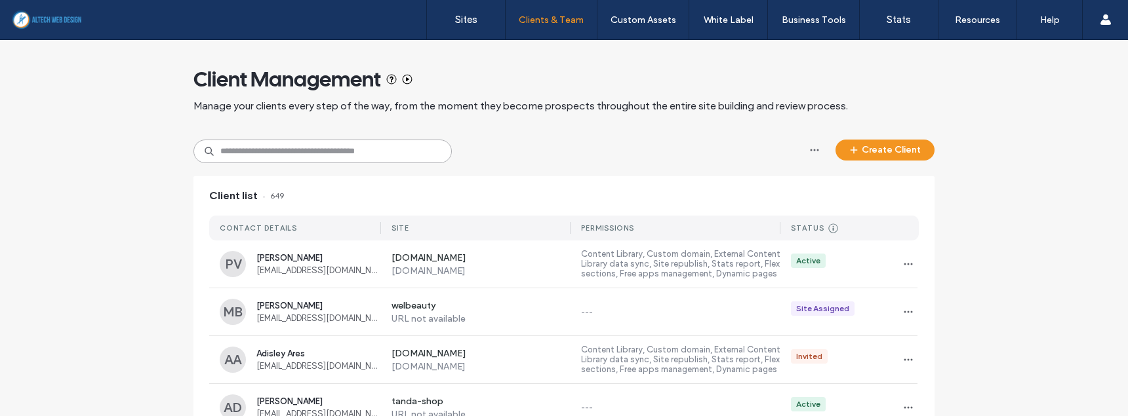
click at [308, 158] on input at bounding box center [322, 152] width 258 height 24
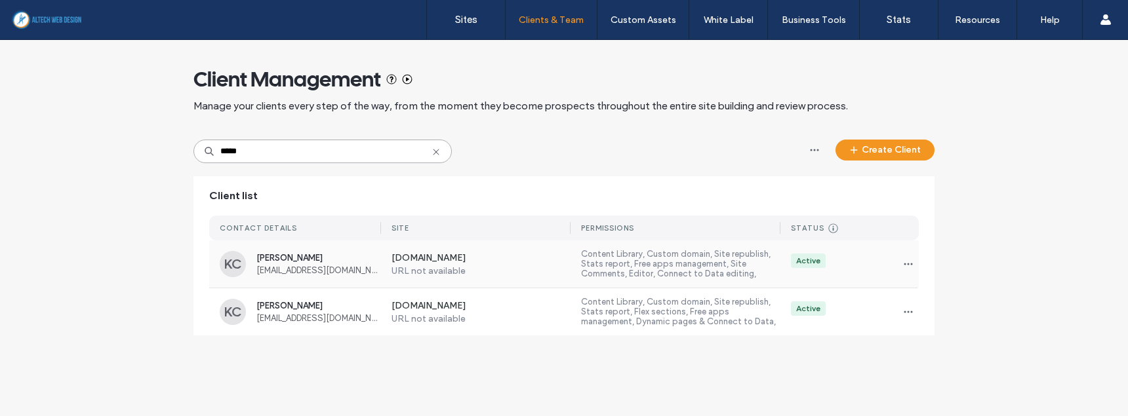
type input "*****"
click at [369, 273] on span "kcompres@nersnet.com" at bounding box center [318, 271] width 125 height 10
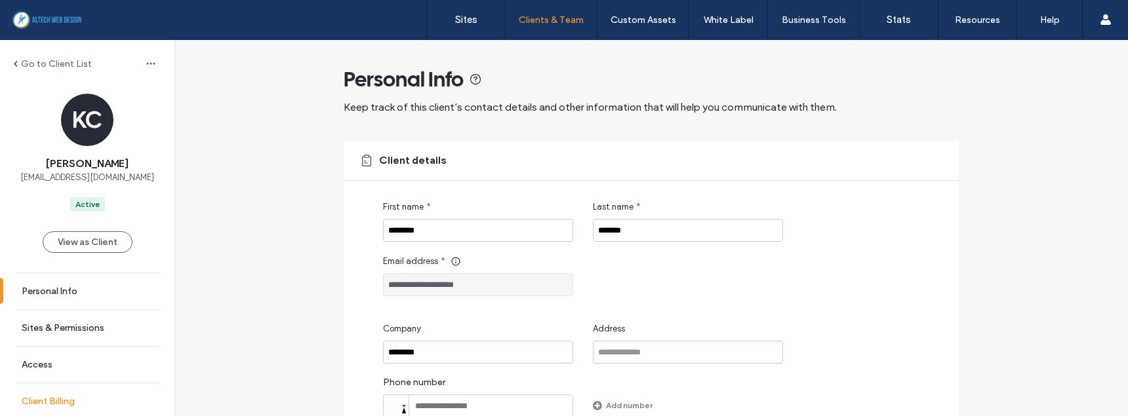
click at [41, 416] on link "Client Billing" at bounding box center [87, 402] width 174 height 36
